Goal: Navigation & Orientation: Understand site structure

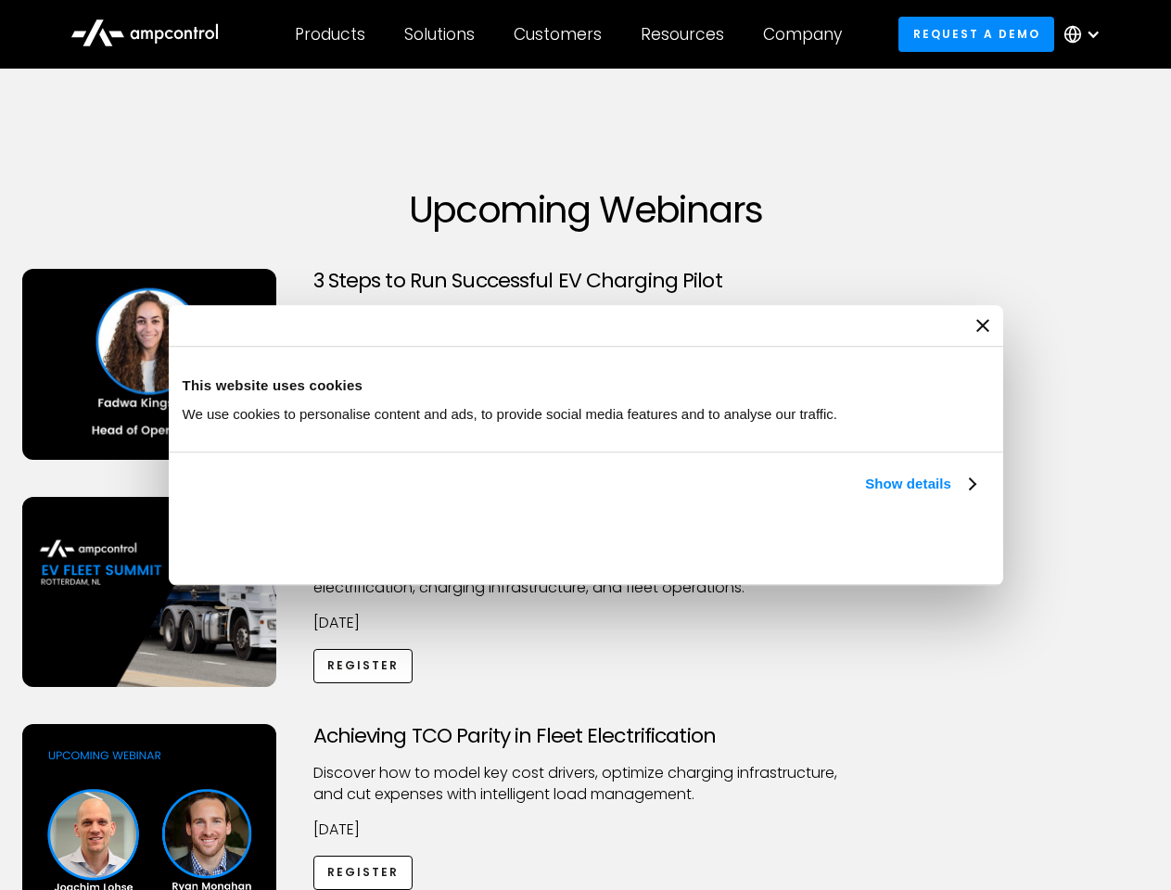
click at [865, 495] on link "Show details" at bounding box center [919, 484] width 109 height 22
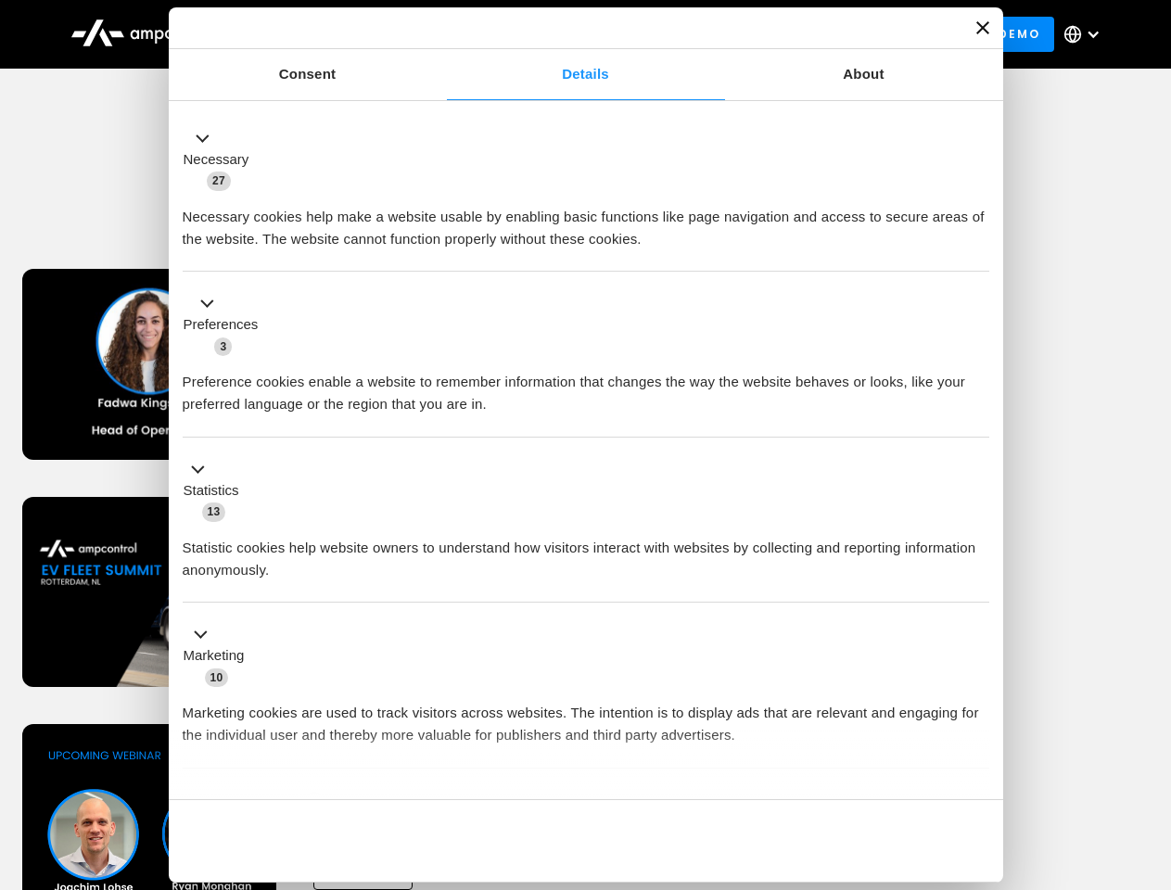
click at [977, 250] on div "Necessary cookies help make a website usable by enabling basic functions like p…" at bounding box center [586, 221] width 806 height 58
click at [1150, 747] on div "Achieving TCO Parity in Fleet Electrification Discover how to model key cost dr…" at bounding box center [586, 869] width 1164 height 291
click at [570, 34] on div "Customers" at bounding box center [557, 34] width 88 height 20
click at [329, 34] on div "Products" at bounding box center [330, 34] width 70 height 20
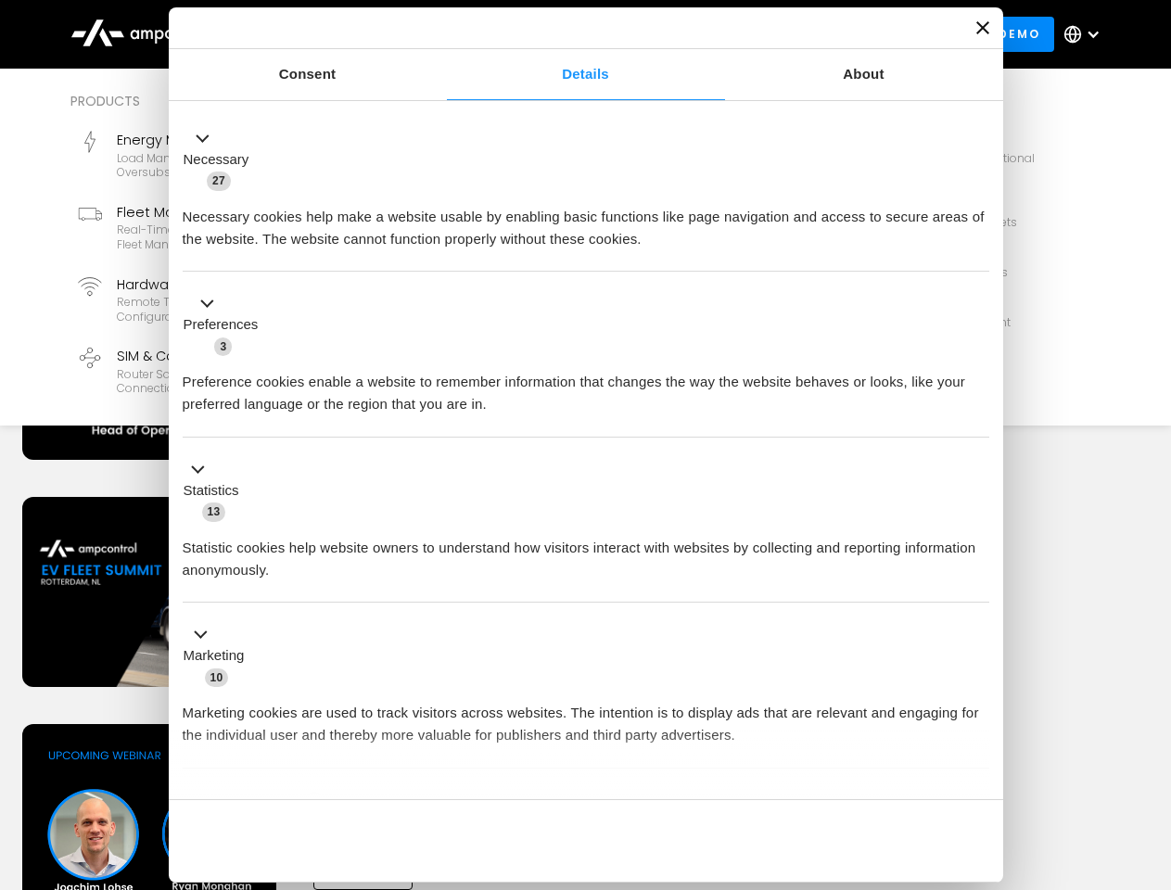
click at [440, 34] on div "Solutions" at bounding box center [439, 34] width 70 height 20
click at [561, 34] on div "Customers" at bounding box center [557, 34] width 88 height 20
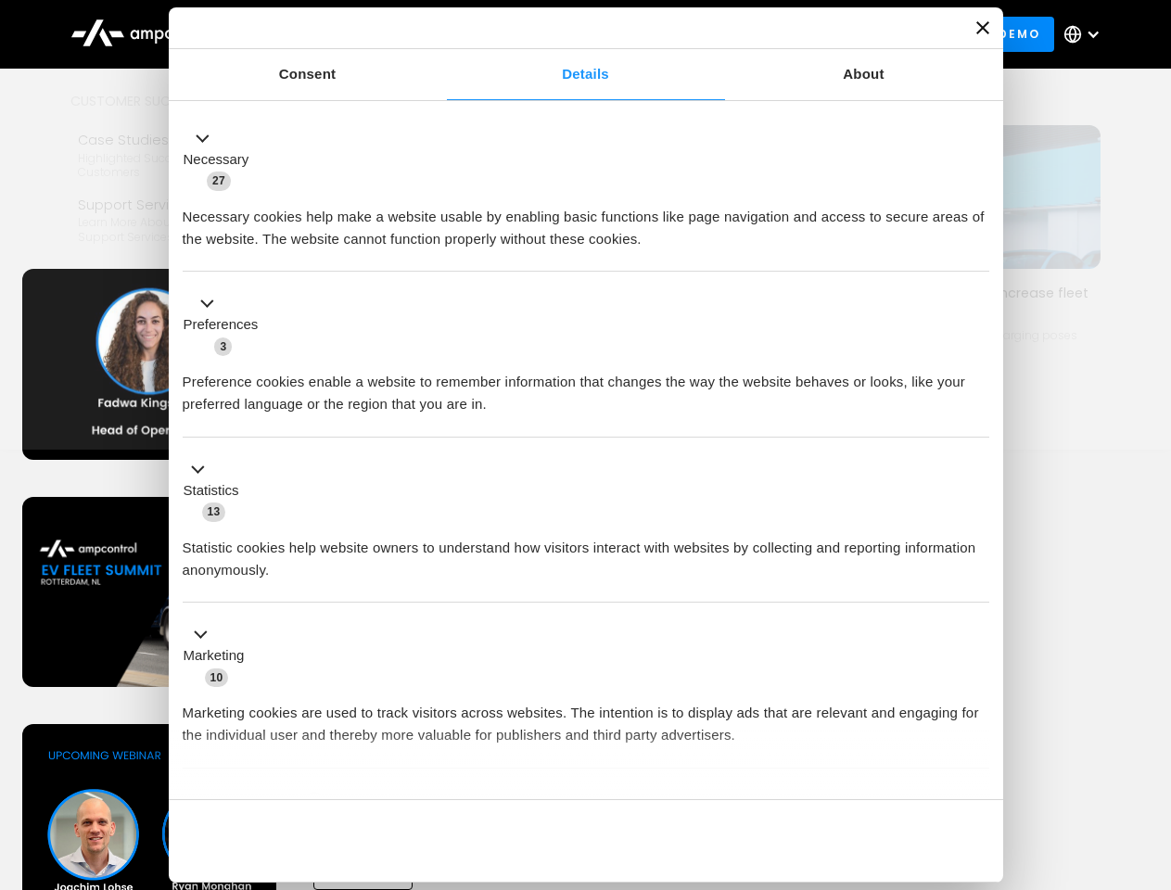
click at [686, 34] on div "Resources" at bounding box center [681, 34] width 83 height 20
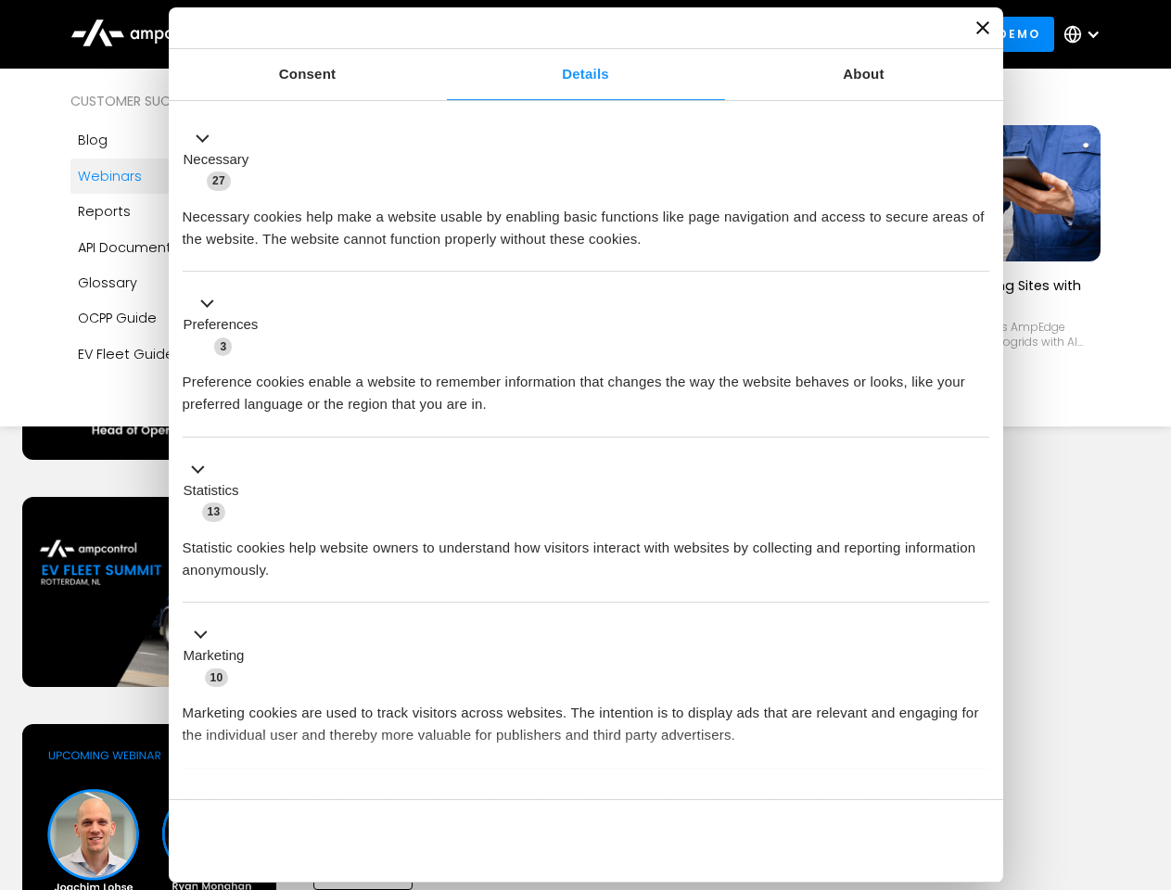
click at [808, 34] on div "Company" at bounding box center [802, 34] width 79 height 20
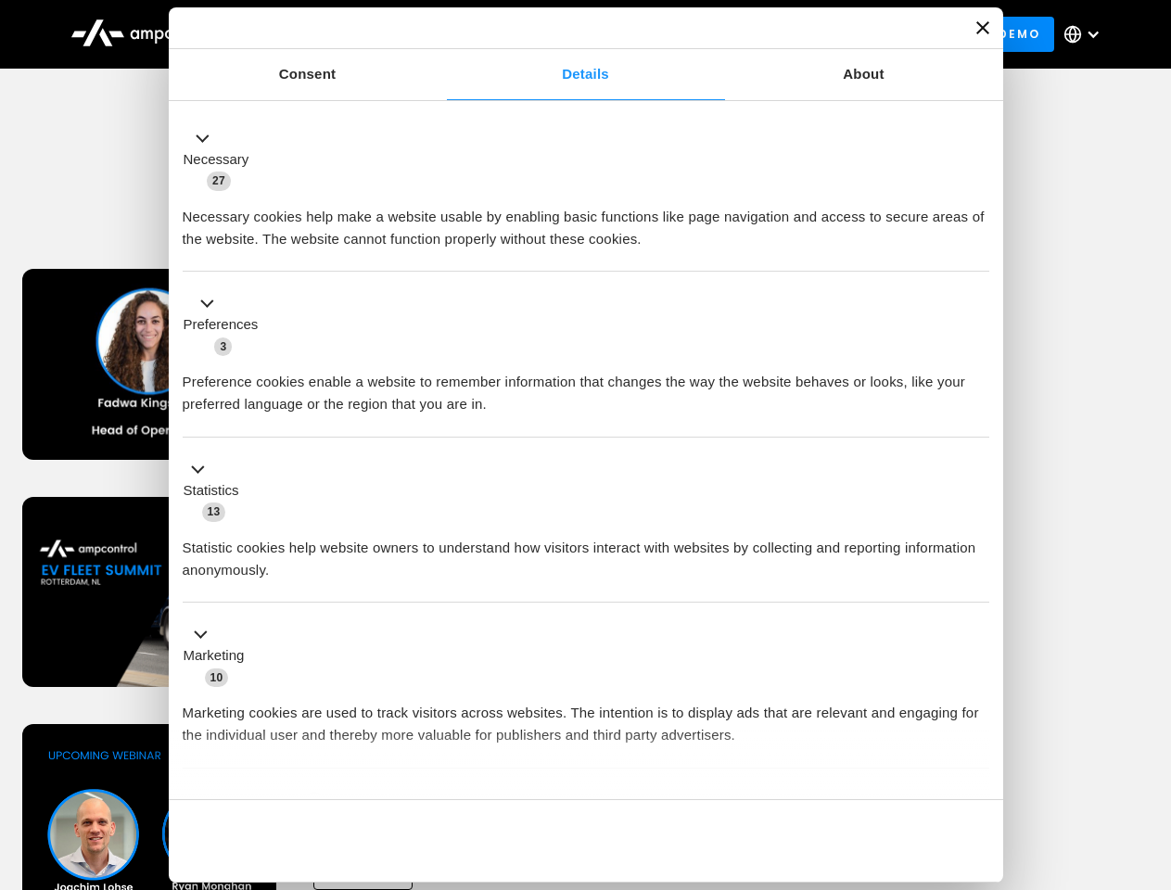
click at [1086, 34] on div at bounding box center [1092, 34] width 15 height 15
